Goal: Task Accomplishment & Management: Use online tool/utility

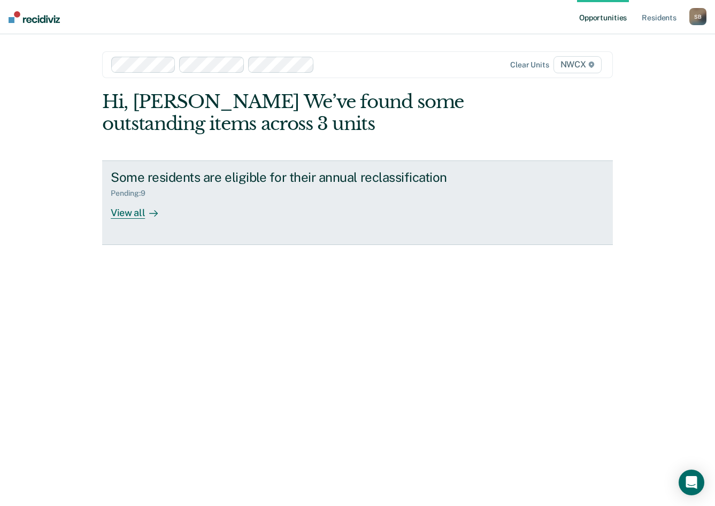
click at [140, 214] on div "View all" at bounding box center [141, 208] width 60 height 21
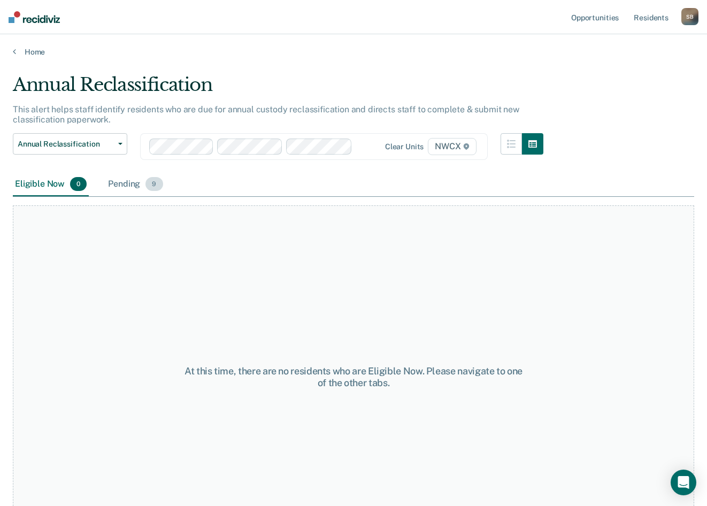
click at [132, 181] on div "Pending 9" at bounding box center [135, 185] width 59 height 24
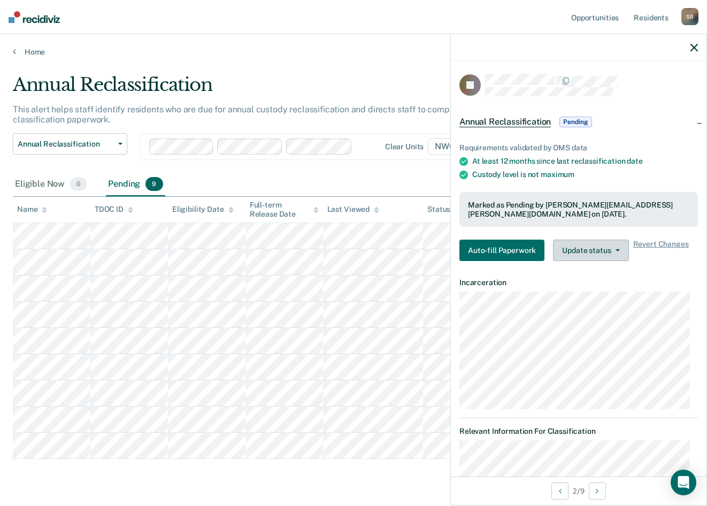
click at [594, 249] on button "Update status" at bounding box center [590, 250] width 75 height 21
click at [586, 270] on button "Revert from Pending" at bounding box center [604, 271] width 103 height 17
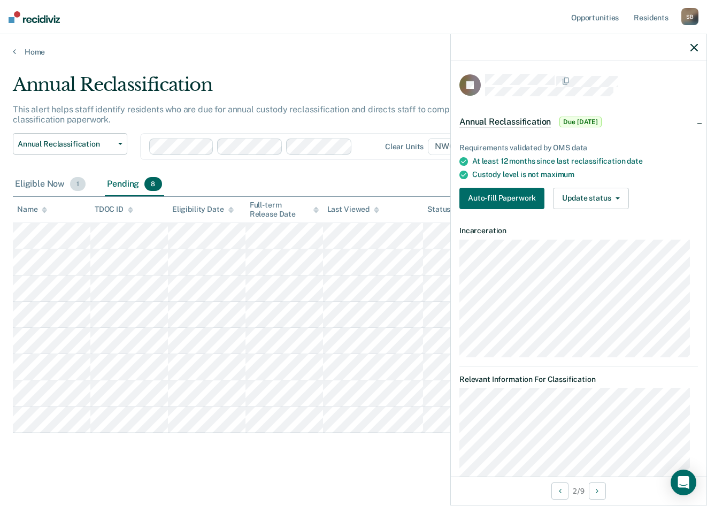
click at [45, 182] on div "Eligible Now 1" at bounding box center [50, 185] width 75 height 24
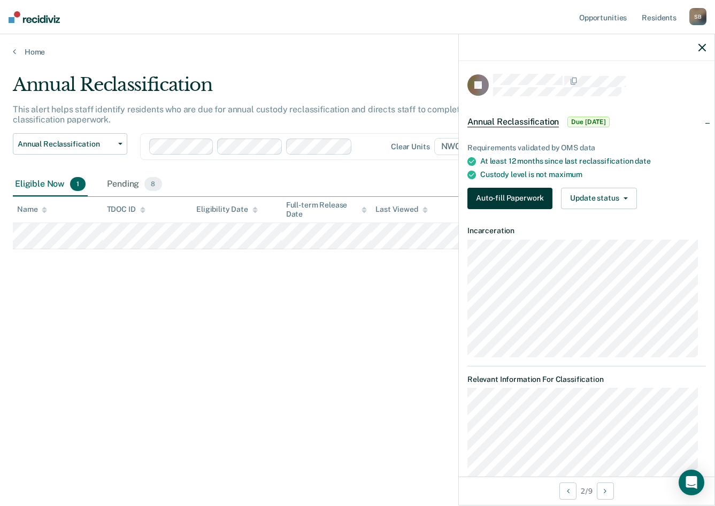
click at [532, 194] on button "Auto-fill Paperwork" at bounding box center [509, 198] width 85 height 21
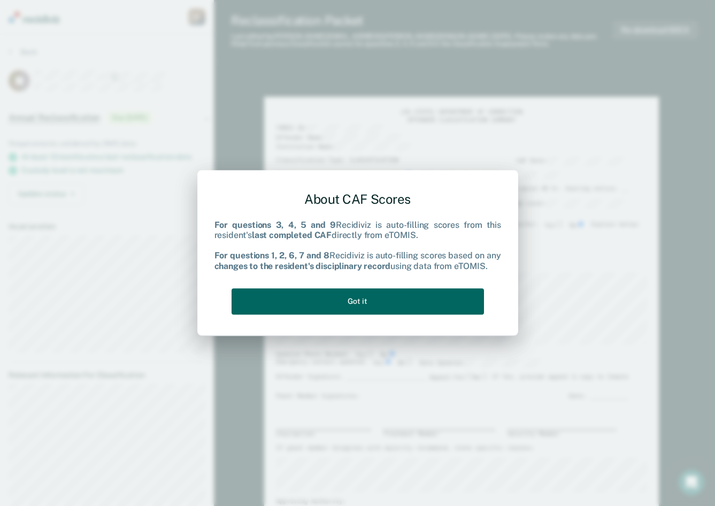
click at [375, 301] on button "Got it" at bounding box center [358, 301] width 252 height 26
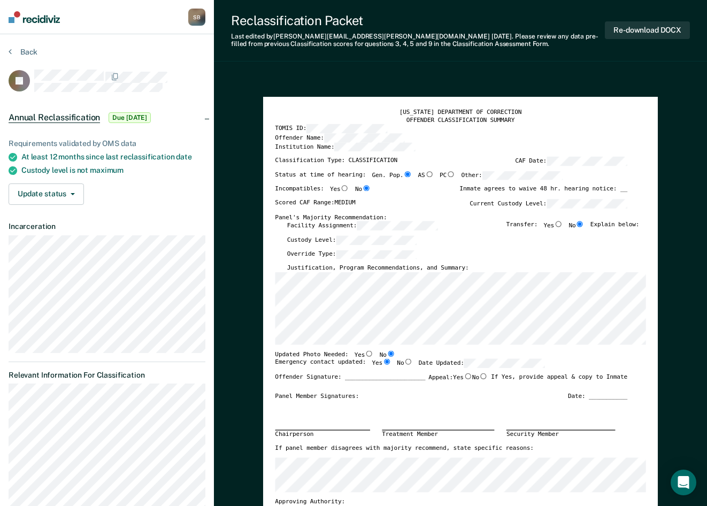
click at [480, 247] on div "Custody Level:" at bounding box center [463, 242] width 352 height 14
drag, startPoint x: 443, startPoint y: 75, endPoint x: 474, endPoint y: 141, distance: 72.7
click at [651, 29] on button "Re-download DOCX" at bounding box center [647, 30] width 85 height 18
type textarea "x"
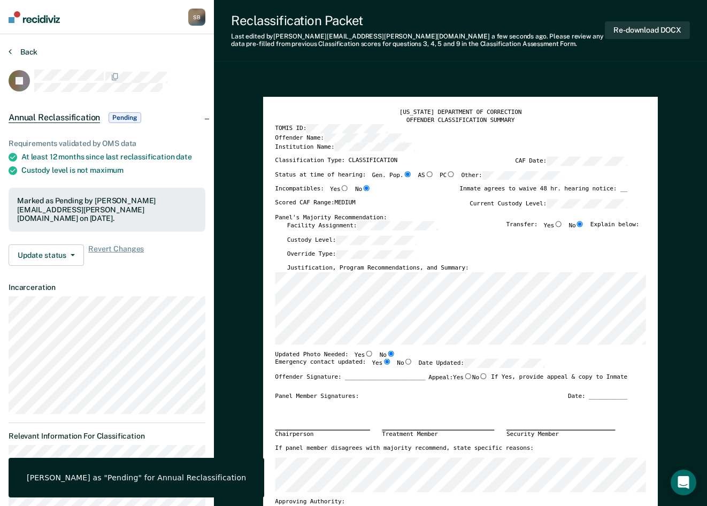
click at [20, 49] on button "Back" at bounding box center [23, 52] width 29 height 10
